Goal: Information Seeking & Learning: Find specific fact

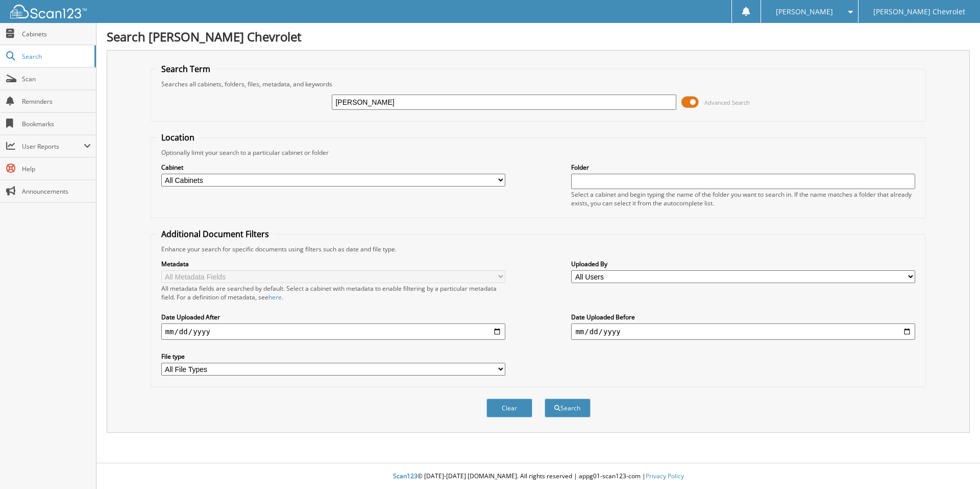
type input "[PERSON_NAME]"
click at [545, 398] on button "Search" at bounding box center [568, 407] width 46 height 19
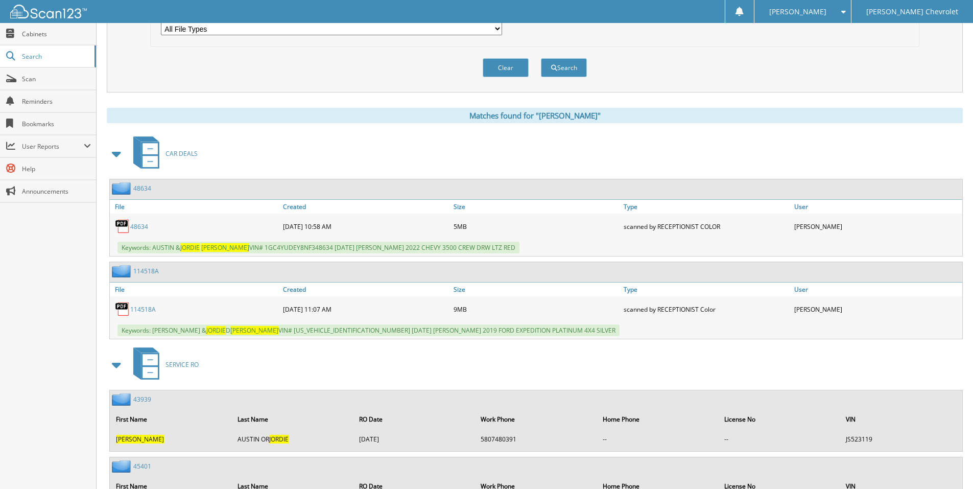
scroll to position [357, 0]
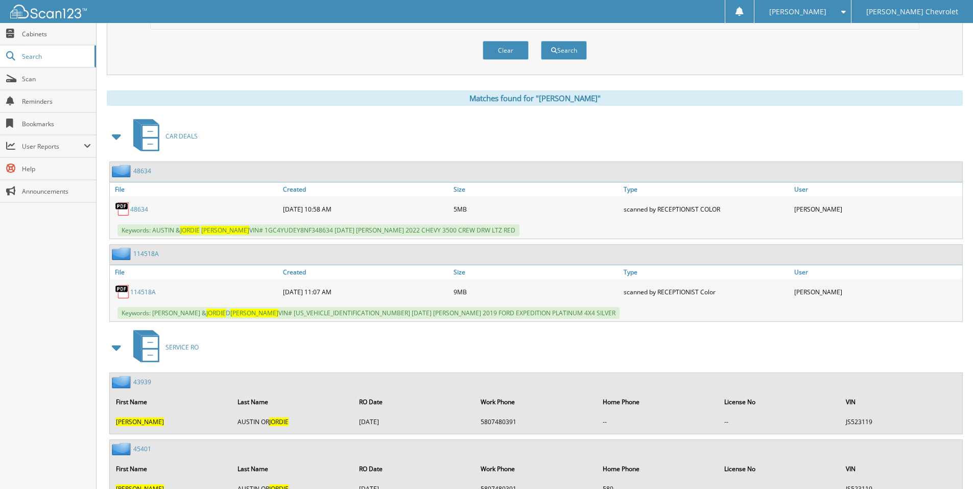
click at [146, 293] on link "114518A" at bounding box center [143, 291] width 26 height 9
